Goal: Information Seeking & Learning: Understand process/instructions

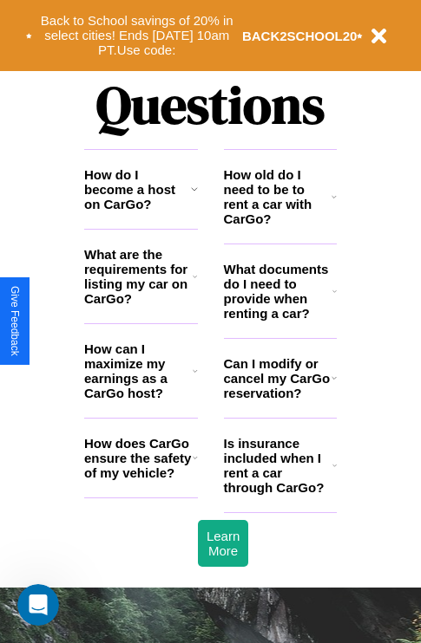
scroll to position [2101, 0]
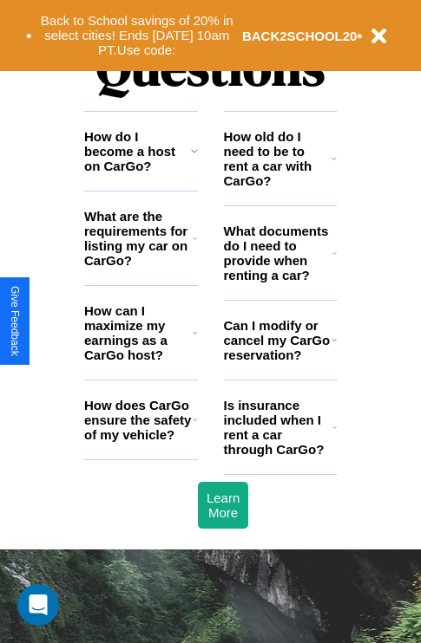
click at [279, 186] on h3 "How old do I need to be to rent a car with CarGo?" at bounding box center [278, 158] width 108 height 59
click at [279, 362] on h3 "Can I modify or cancel my CarGo reservation?" at bounding box center [278, 340] width 108 height 44
click at [333, 347] on icon at bounding box center [333, 340] width 5 height 14
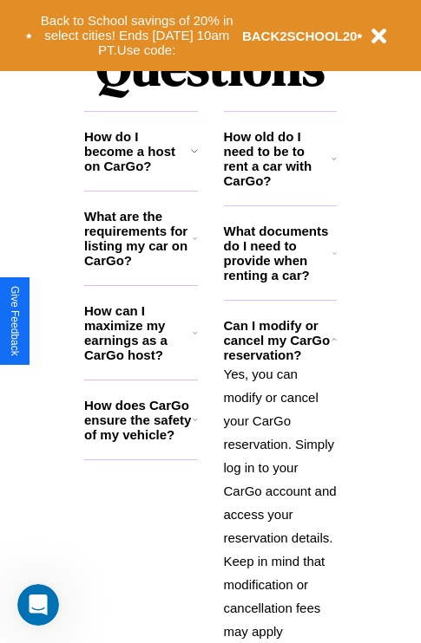
click at [140, 173] on h3 "How do I become a host on CarGo?" at bounding box center [137, 151] width 107 height 44
click at [279, 492] on p "Yes, you can modify or cancel your CarGo reservation. Simply log in to your Car…" at bounding box center [281, 537] width 114 height 351
click at [140, 266] on h3 "What are the requirements for listing my car on CarGo?" at bounding box center [138, 238] width 108 height 59
